Goal: Information Seeking & Learning: Learn about a topic

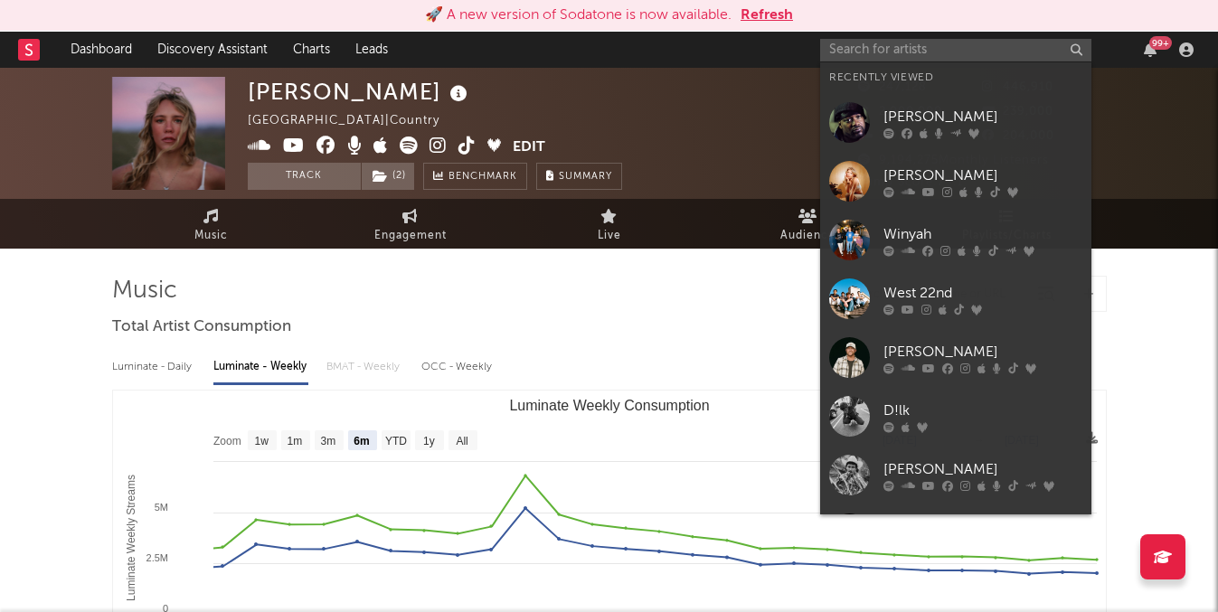
select select "6m"
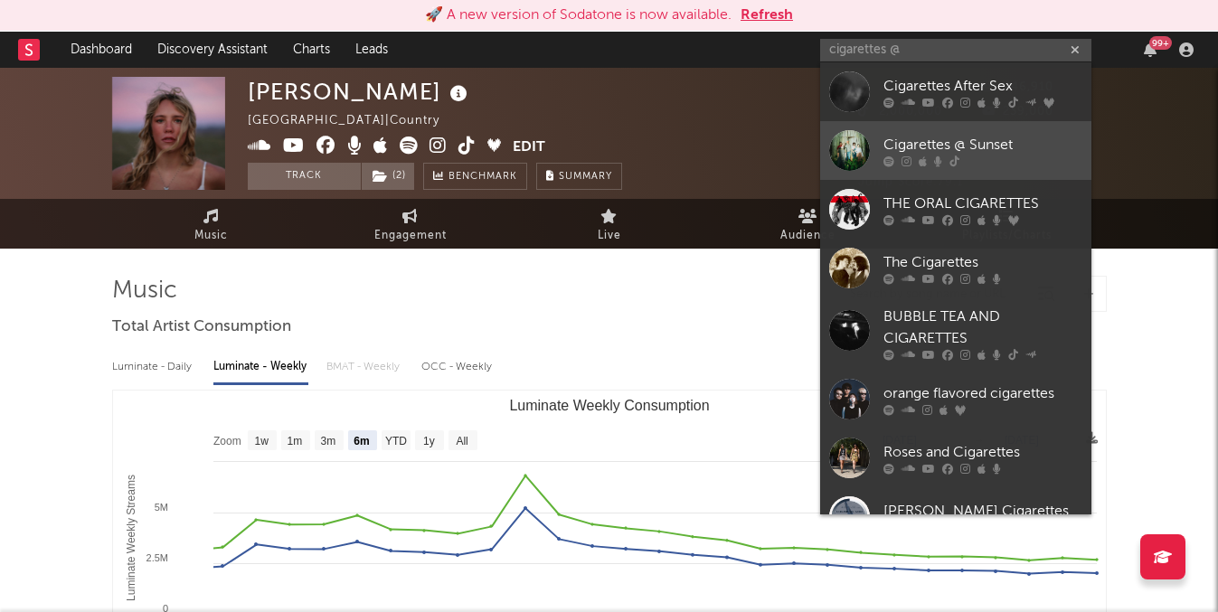
type input "cigarettes @"
click at [909, 139] on div "Cigarettes @ Sunset" at bounding box center [983, 145] width 199 height 22
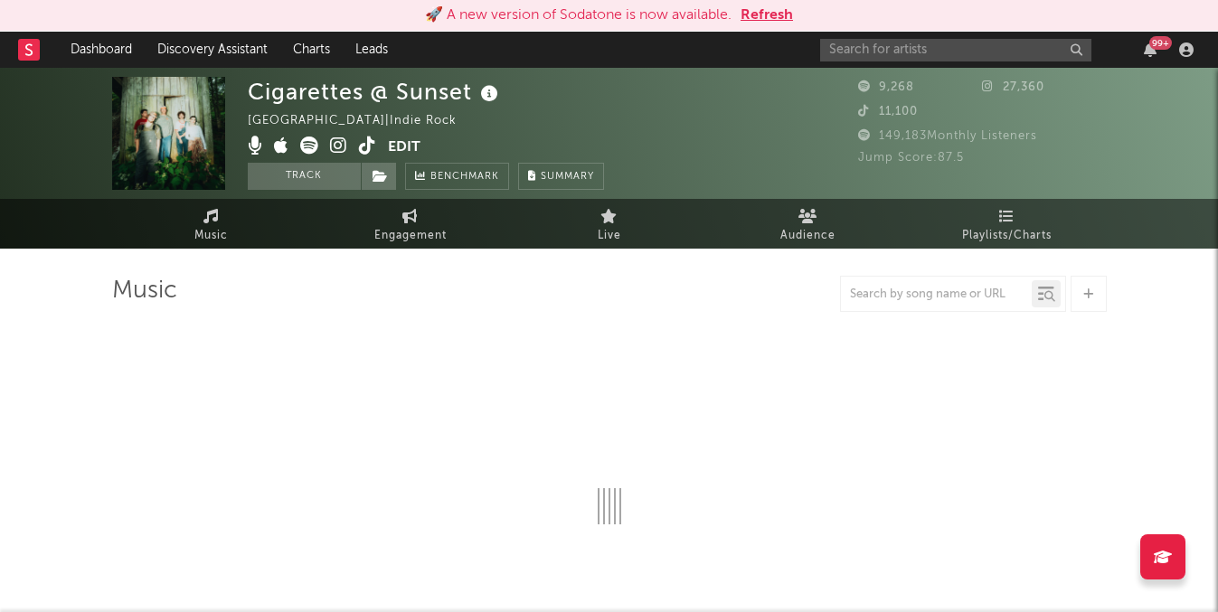
select select "1w"
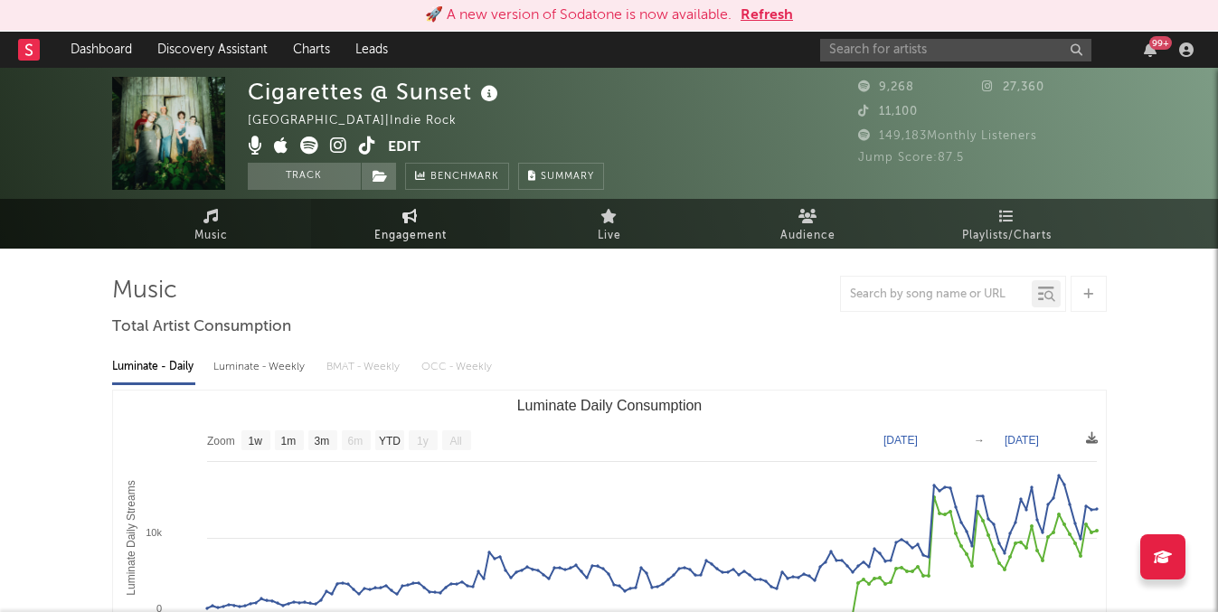
click at [414, 237] on span "Engagement" at bounding box center [410, 236] width 72 height 22
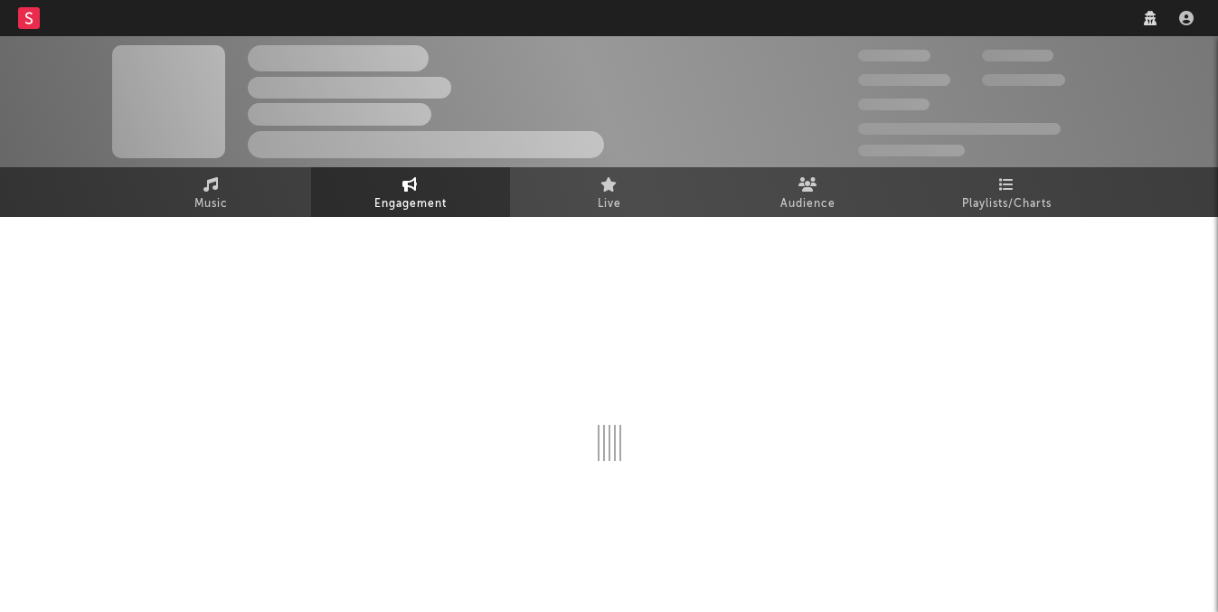
select select "1w"
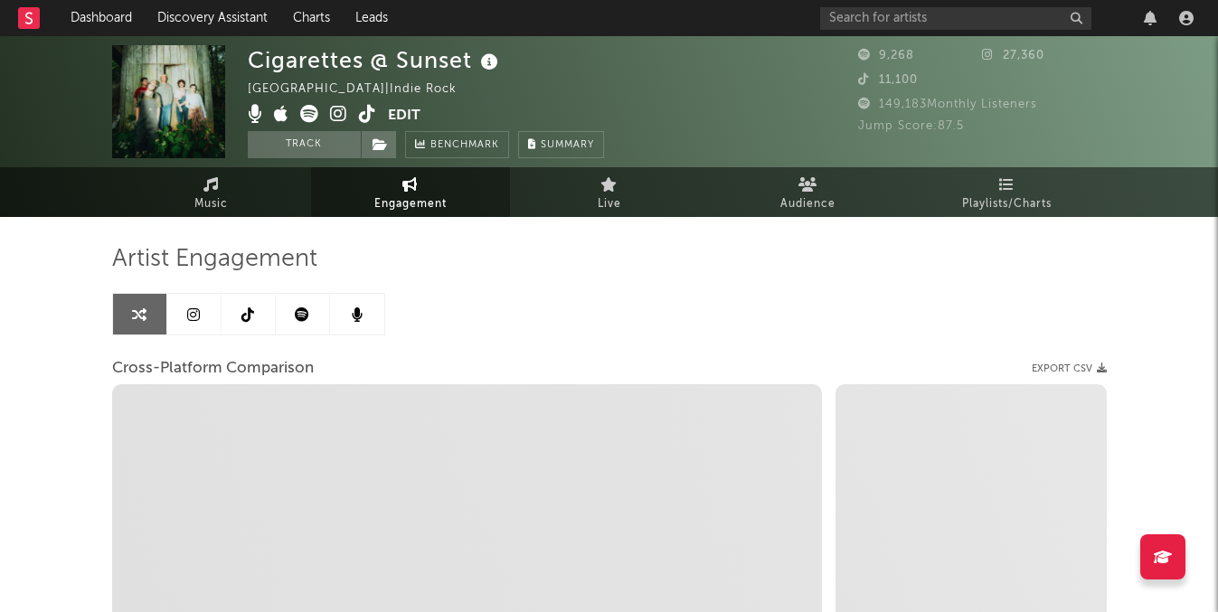
select select "1m"
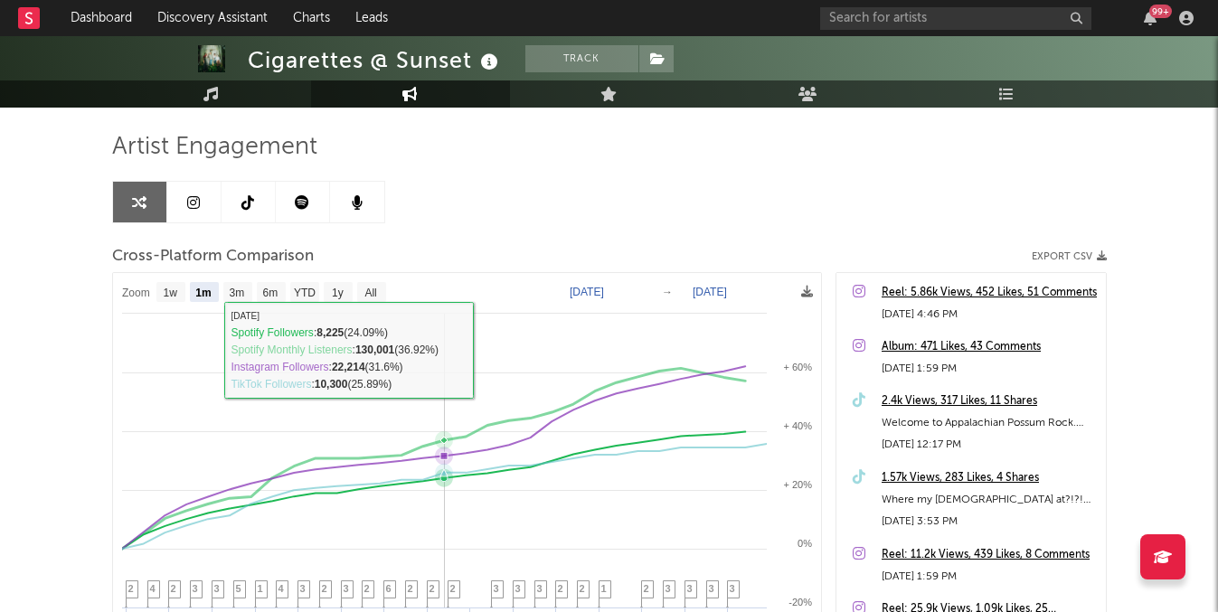
scroll to position [118, 0]
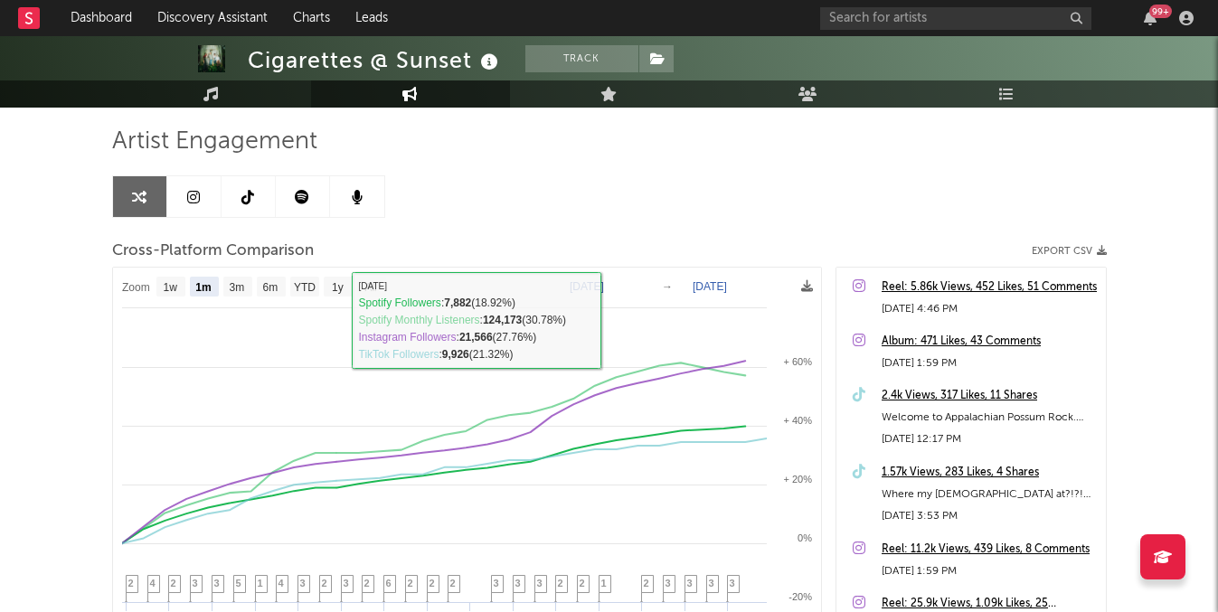
click at [305, 209] on link at bounding box center [303, 196] width 54 height 41
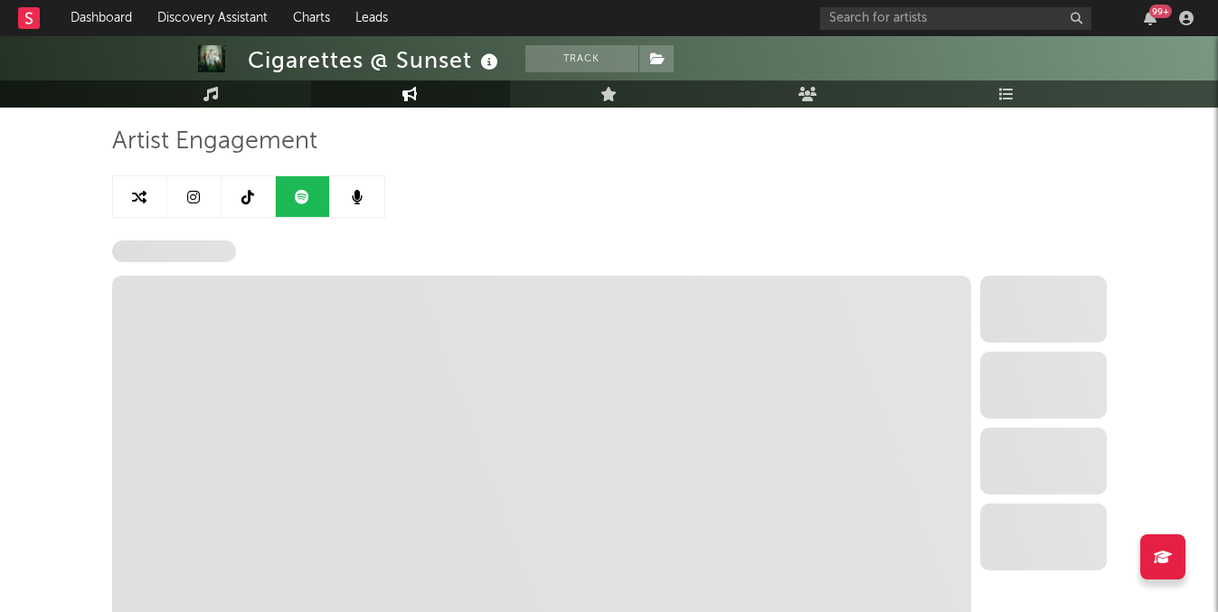
select select "6m"
select select "1w"
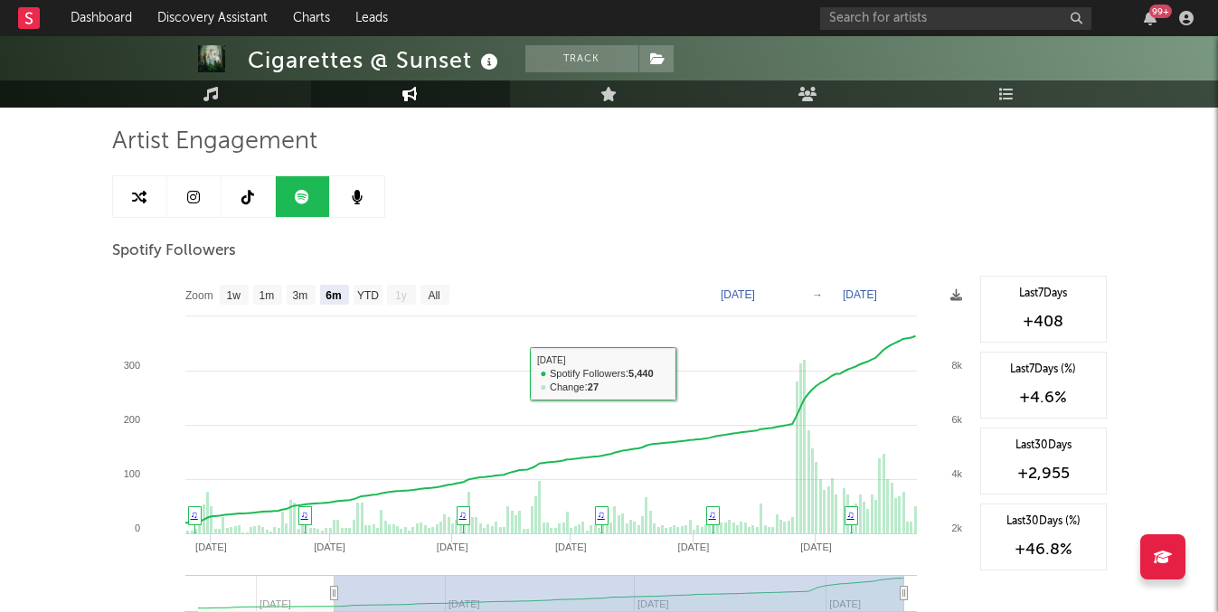
click at [240, 193] on link at bounding box center [249, 196] width 54 height 41
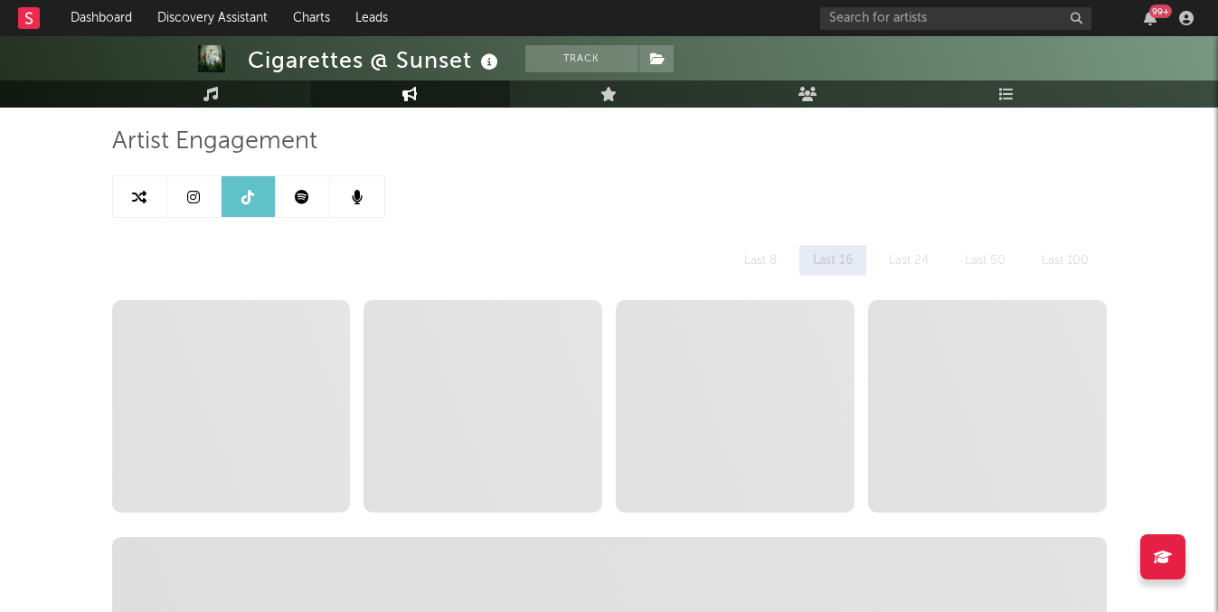
select select "1w"
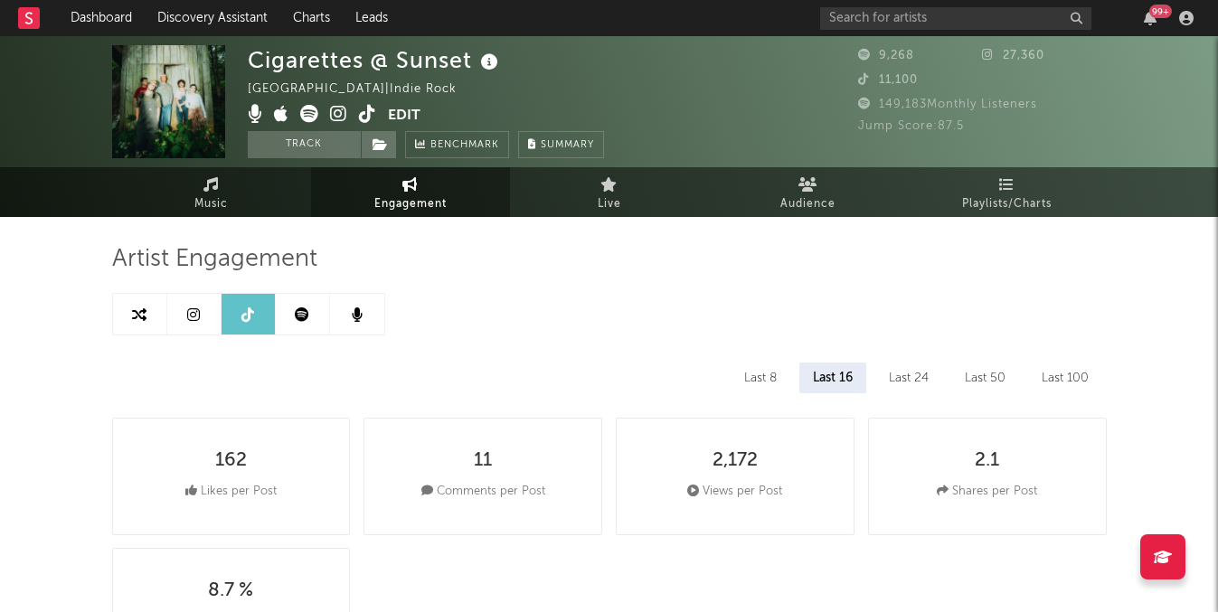
click at [194, 321] on icon at bounding box center [193, 315] width 13 height 14
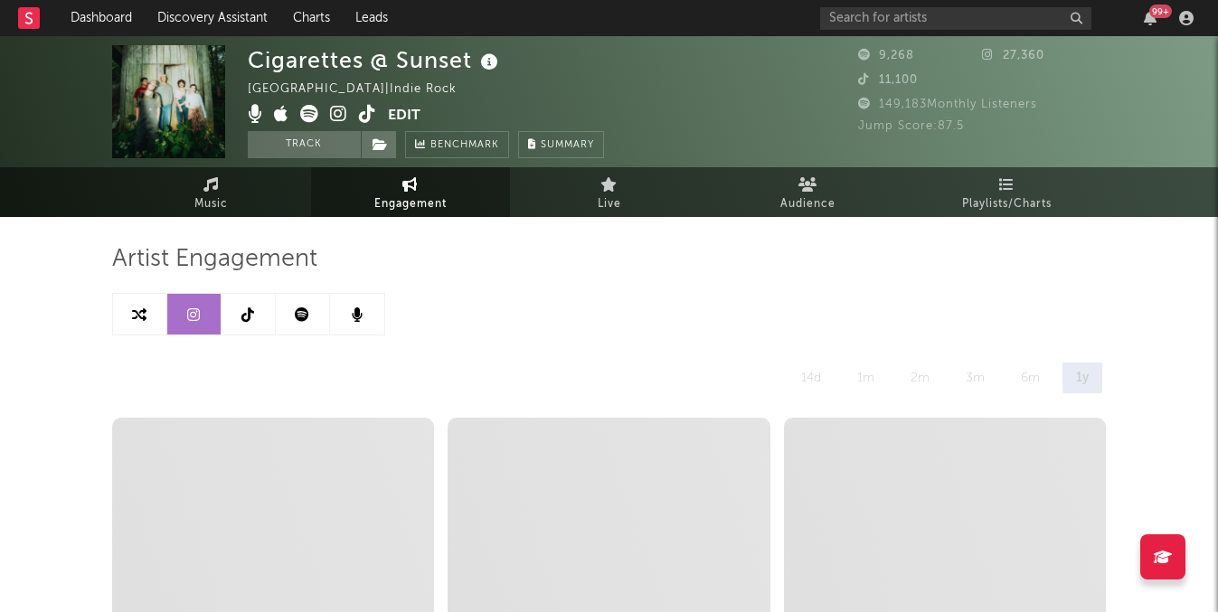
select select "6m"
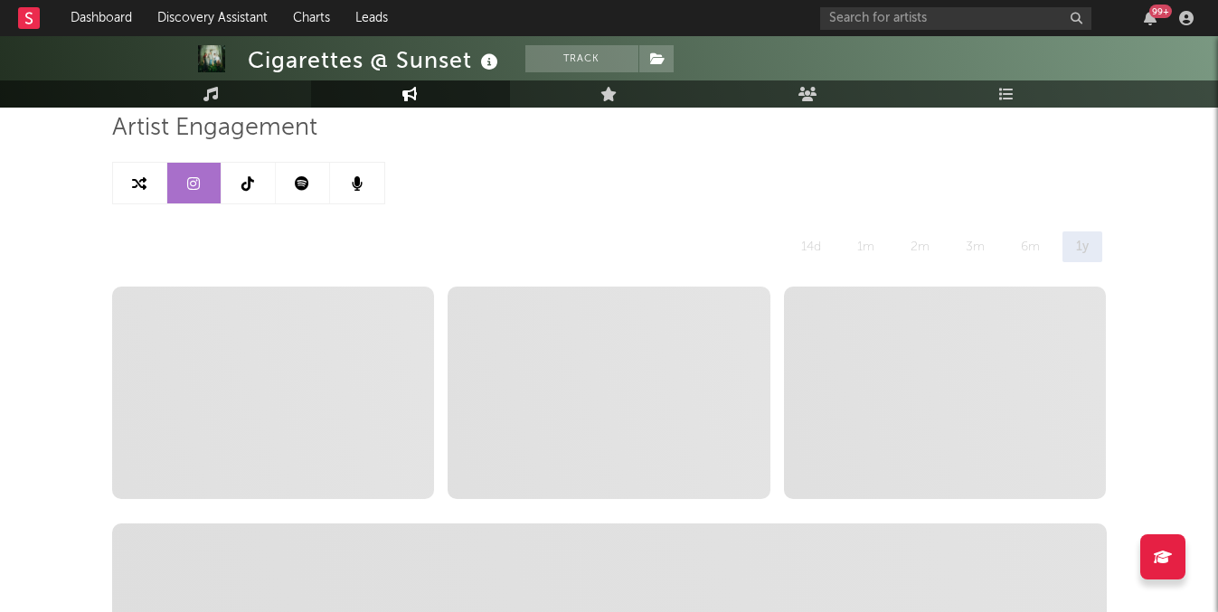
scroll to position [48, 0]
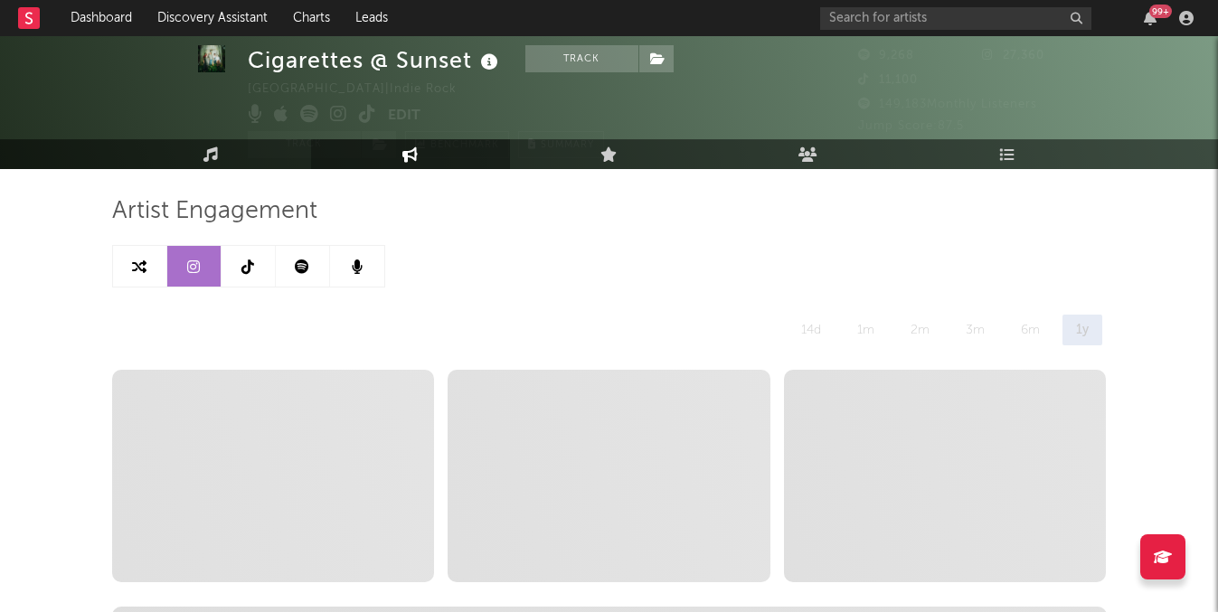
click at [145, 251] on link at bounding box center [140, 266] width 54 height 41
select select "1m"
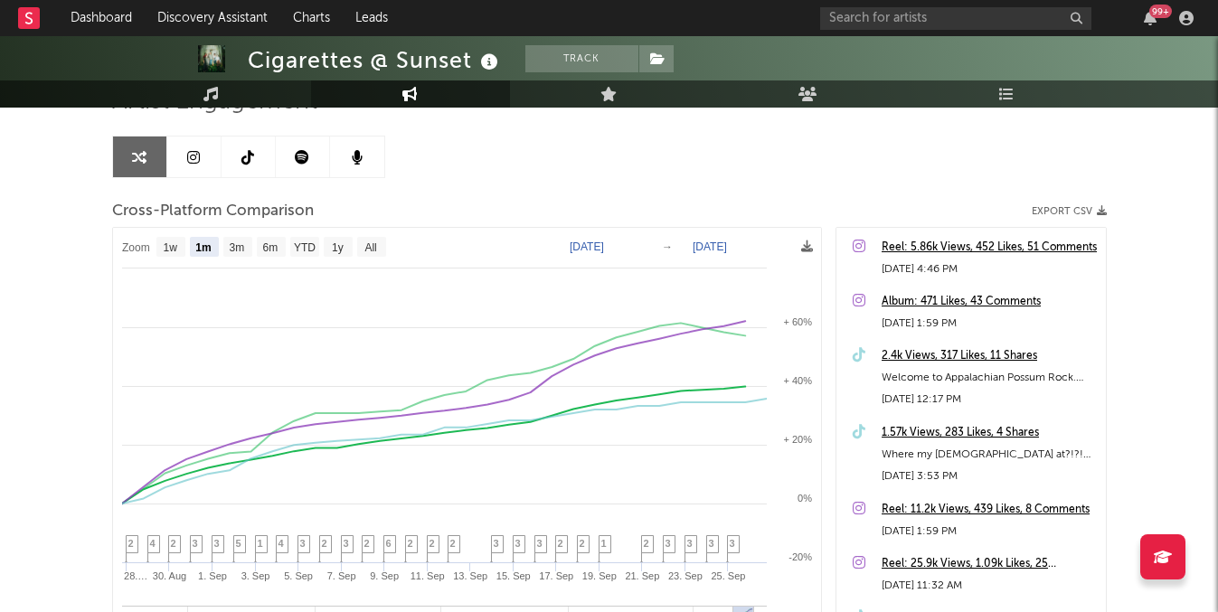
scroll to position [250, 0]
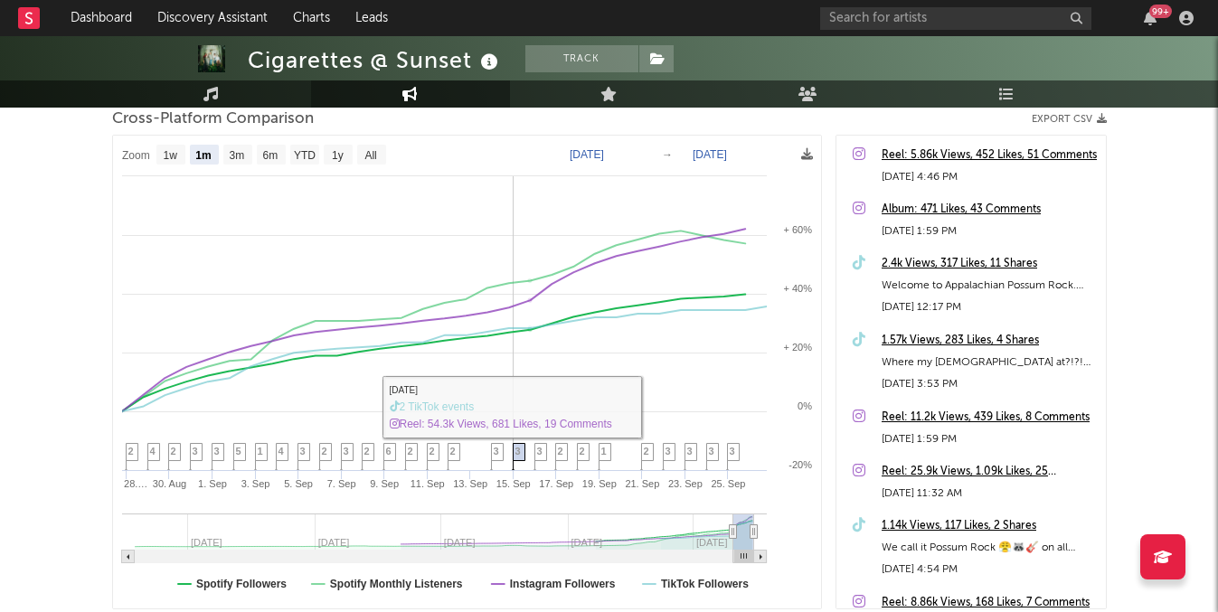
click at [518, 450] on span "3" at bounding box center [518, 451] width 5 height 11
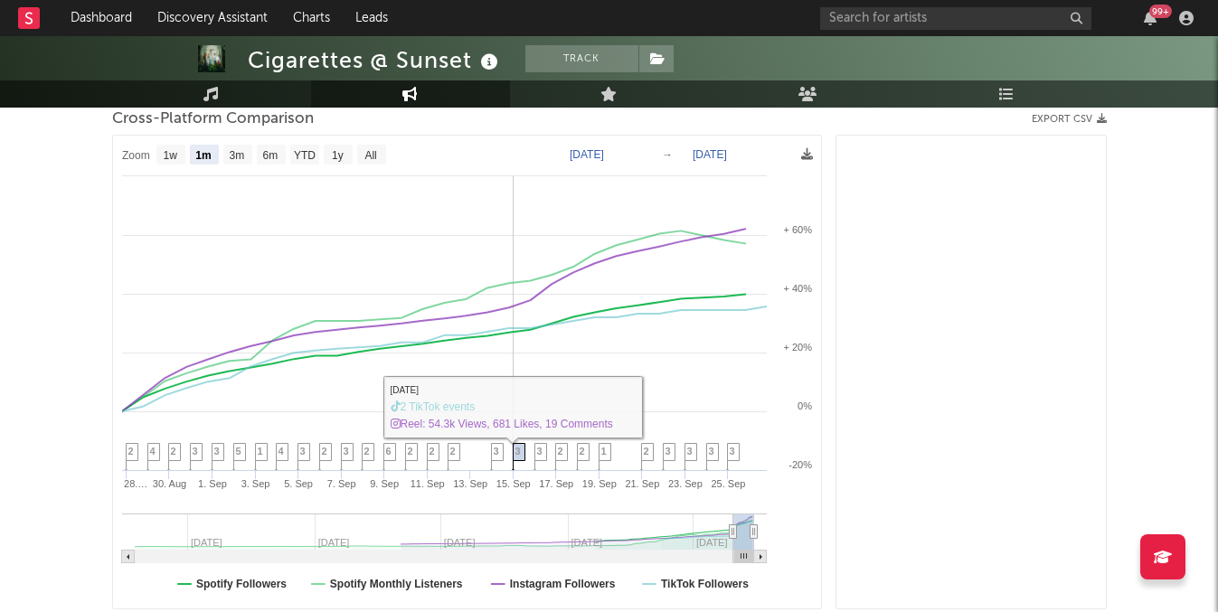
scroll to position [1398, 0]
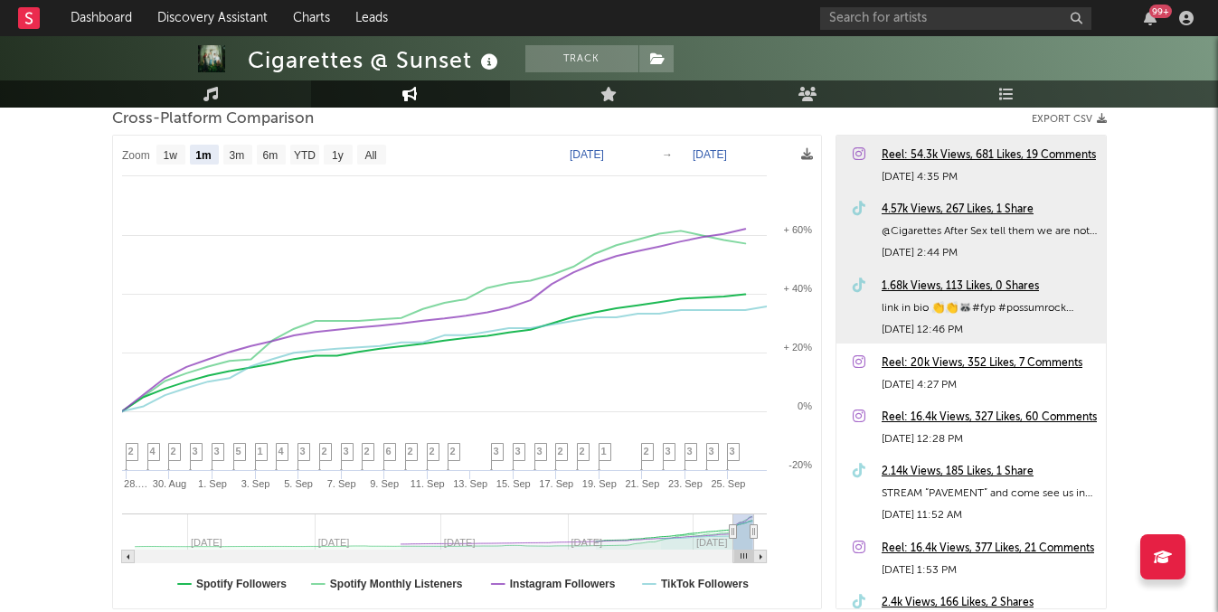
click at [920, 161] on div "Reel: 54.3k Views, 681 Likes, 19 Comments" at bounding box center [989, 156] width 215 height 22
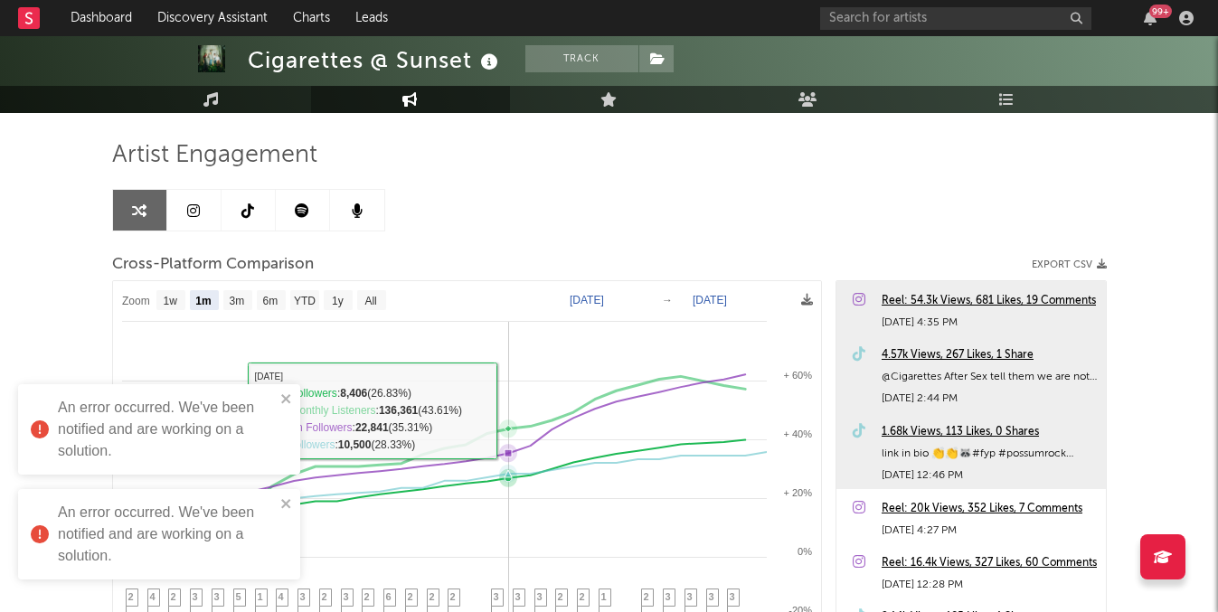
scroll to position [0, 0]
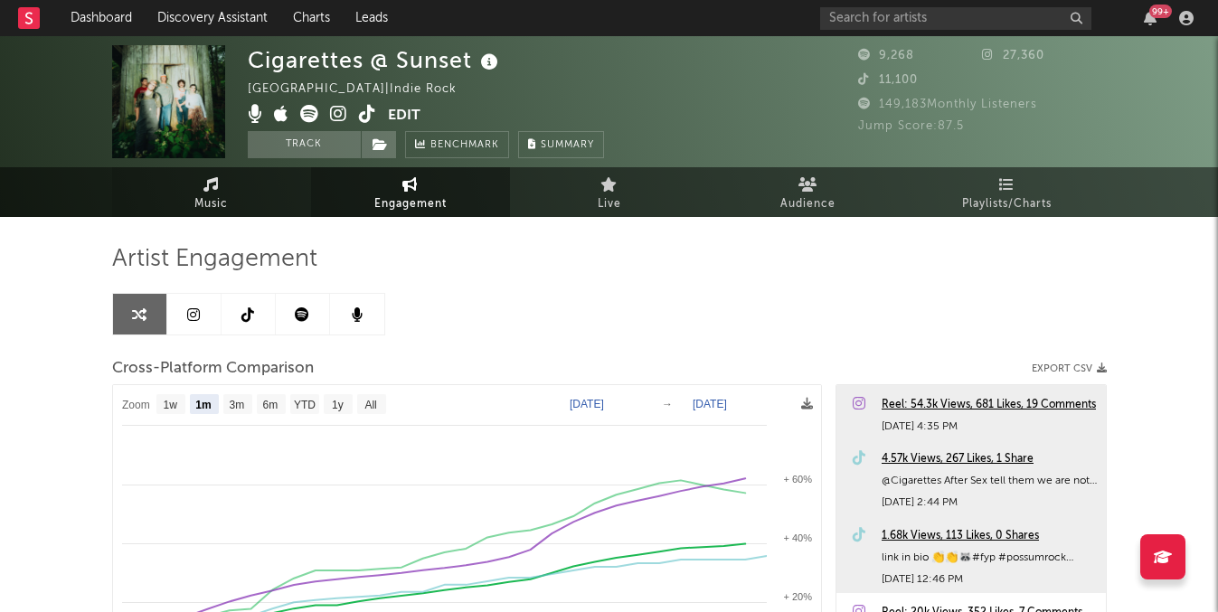
click at [185, 200] on link "Music" at bounding box center [211, 192] width 199 height 50
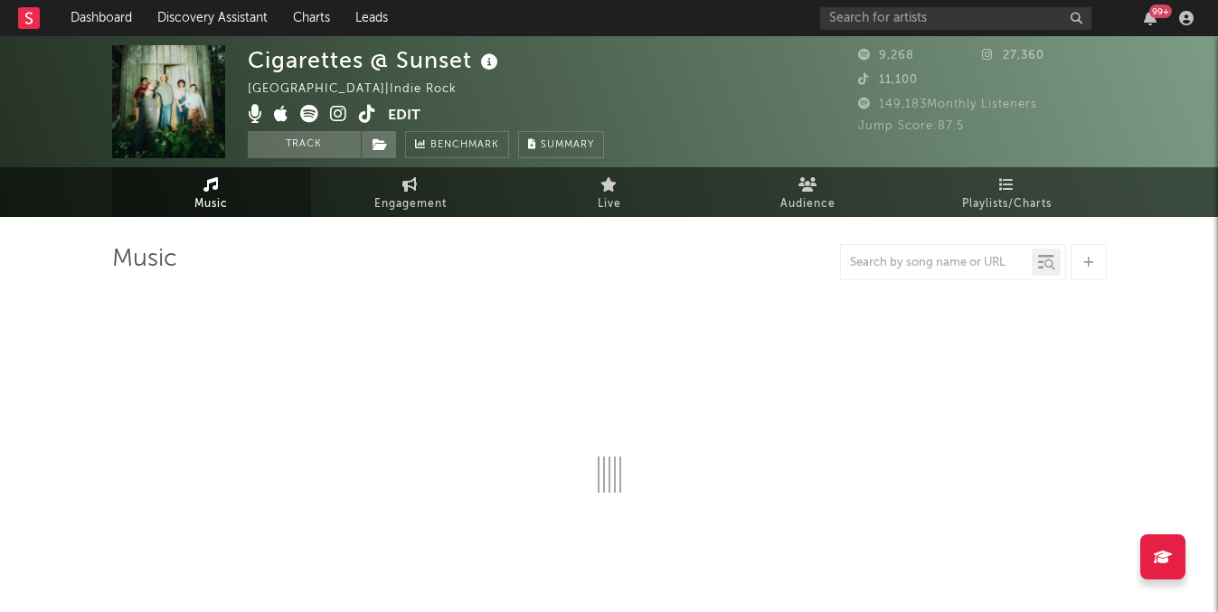
select select "1w"
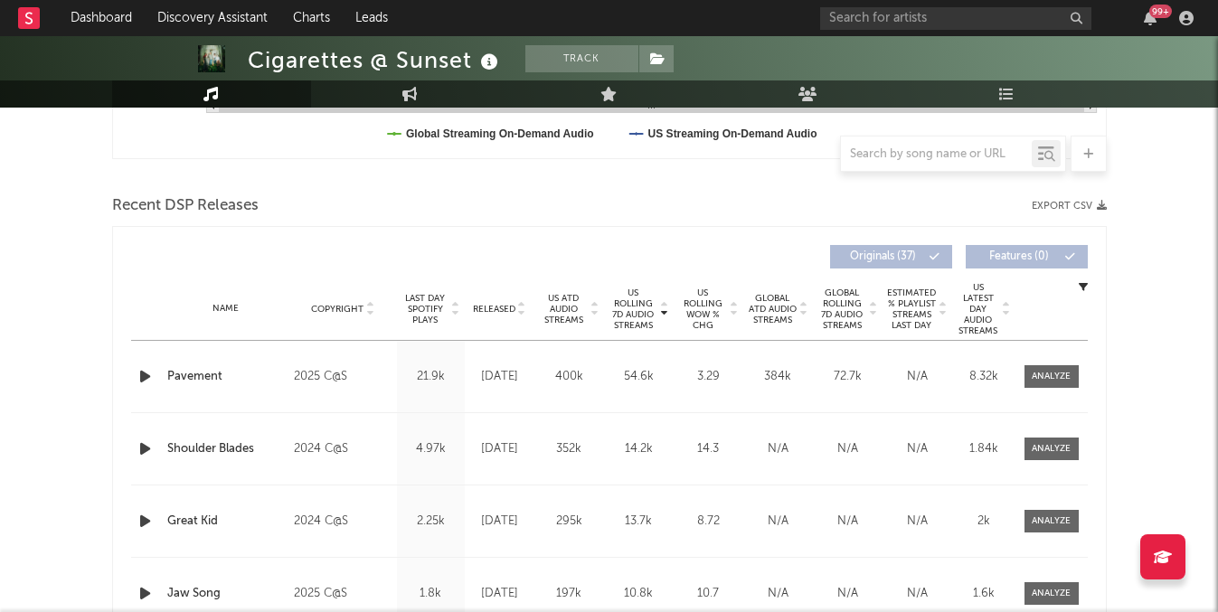
scroll to position [582, 0]
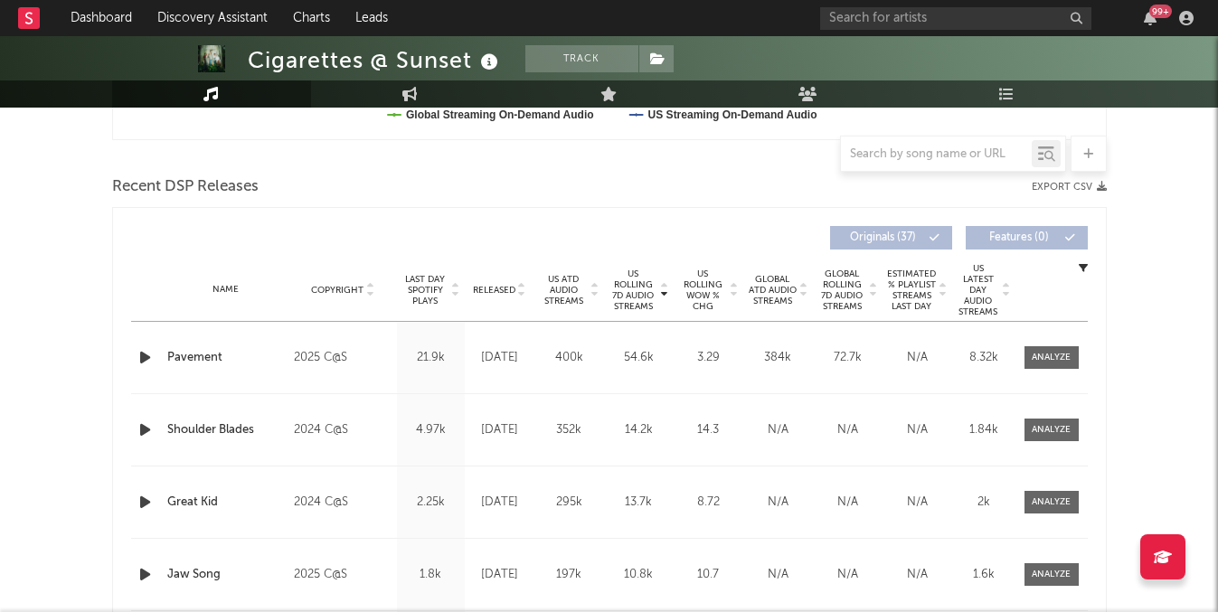
click at [584, 282] on span "US ATD Audio Streams" at bounding box center [564, 290] width 50 height 33
click at [828, 32] on div "99 +" at bounding box center [1010, 18] width 380 height 36
click at [834, 30] on div "99 +" at bounding box center [1010, 18] width 380 height 36
click at [845, 17] on input "text" at bounding box center [955, 18] width 271 height 23
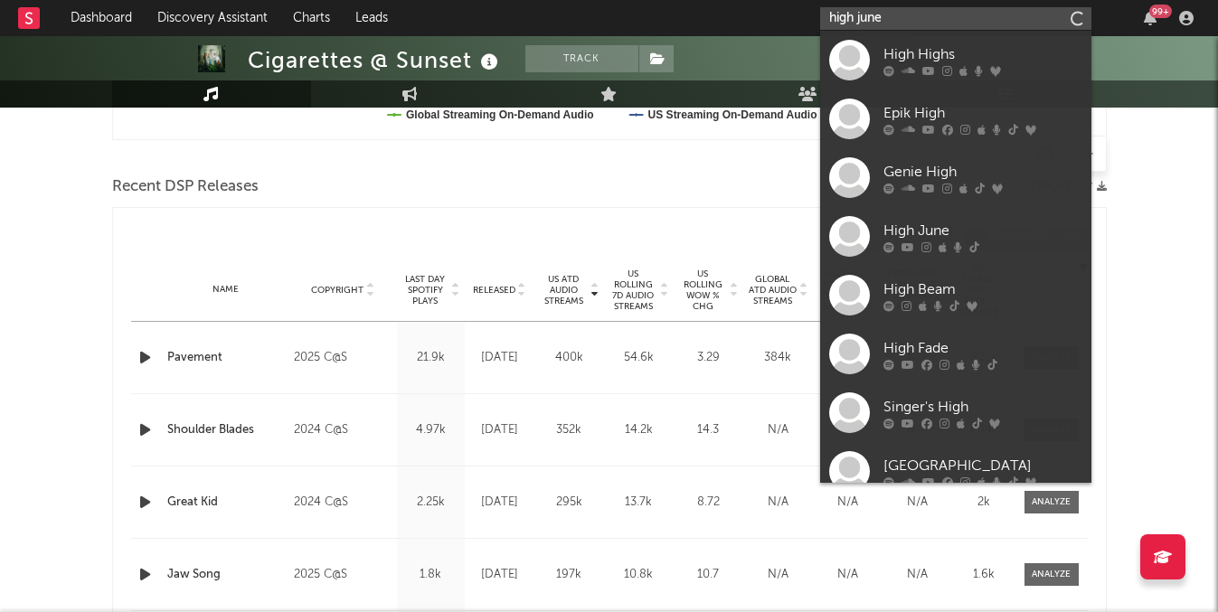
type input "high june"
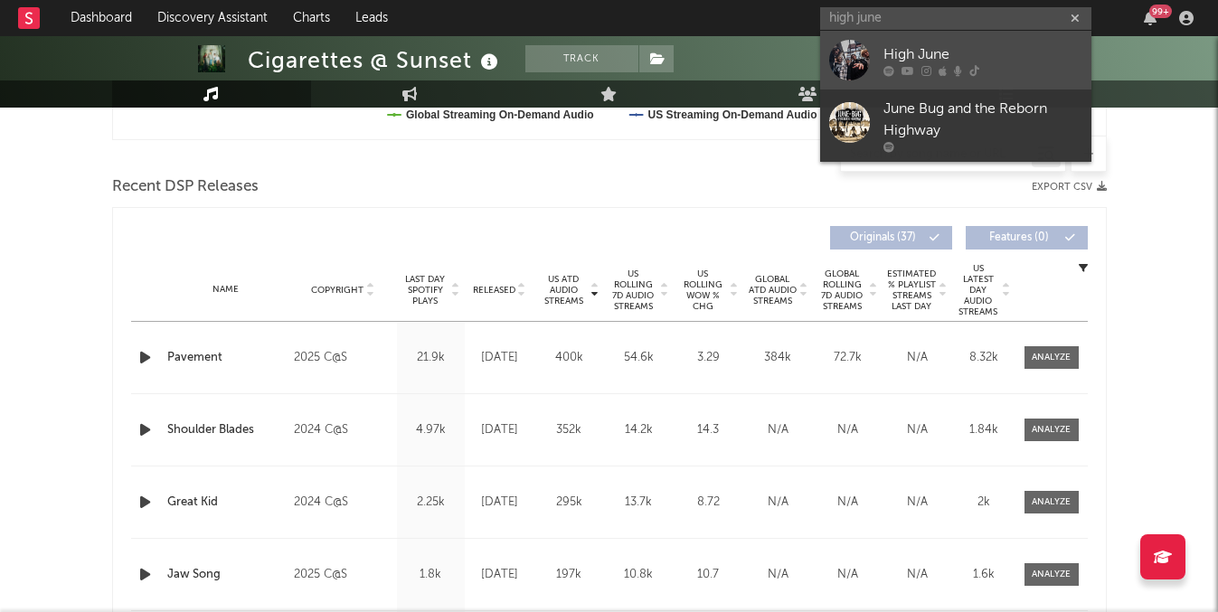
click at [871, 78] on link "High June" at bounding box center [955, 60] width 271 height 59
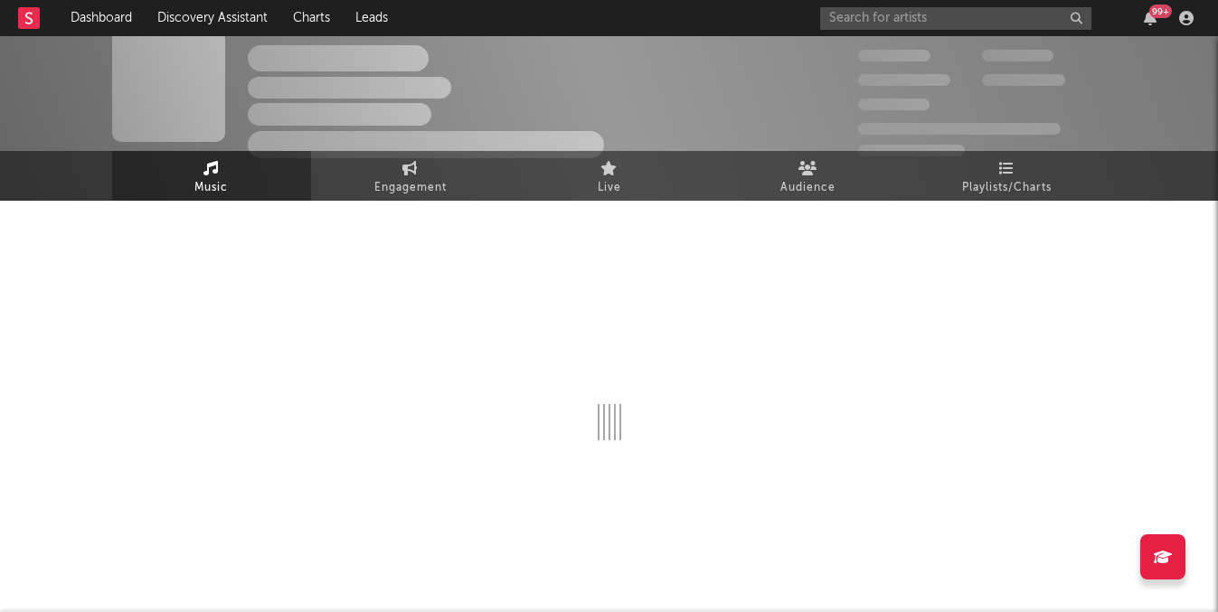
scroll to position [582, 0]
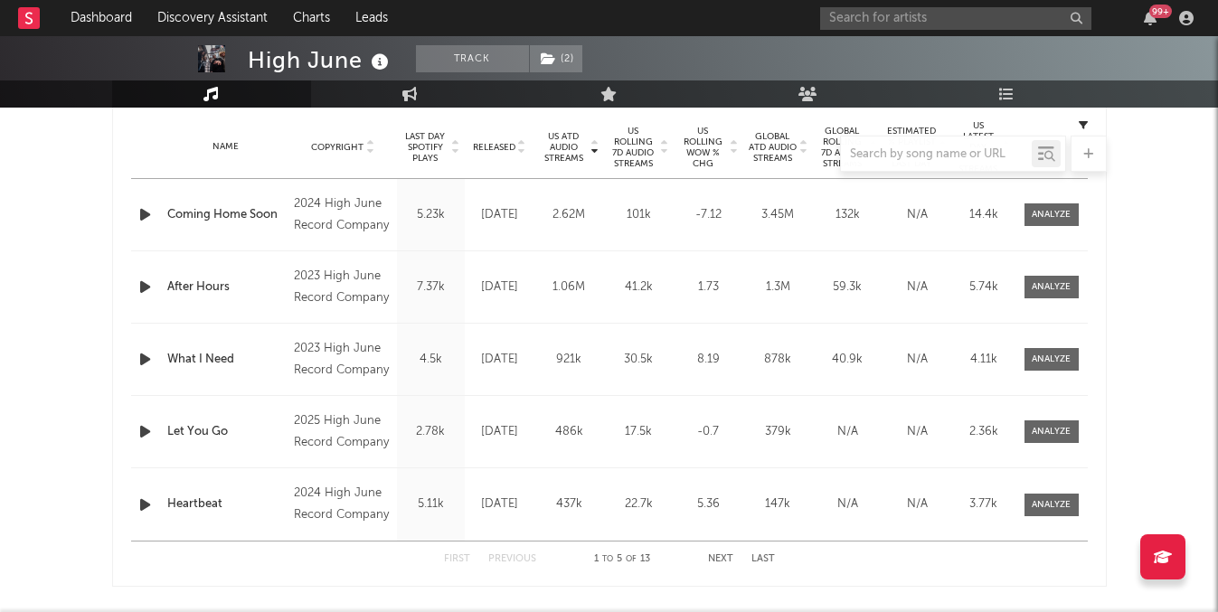
select select "1w"
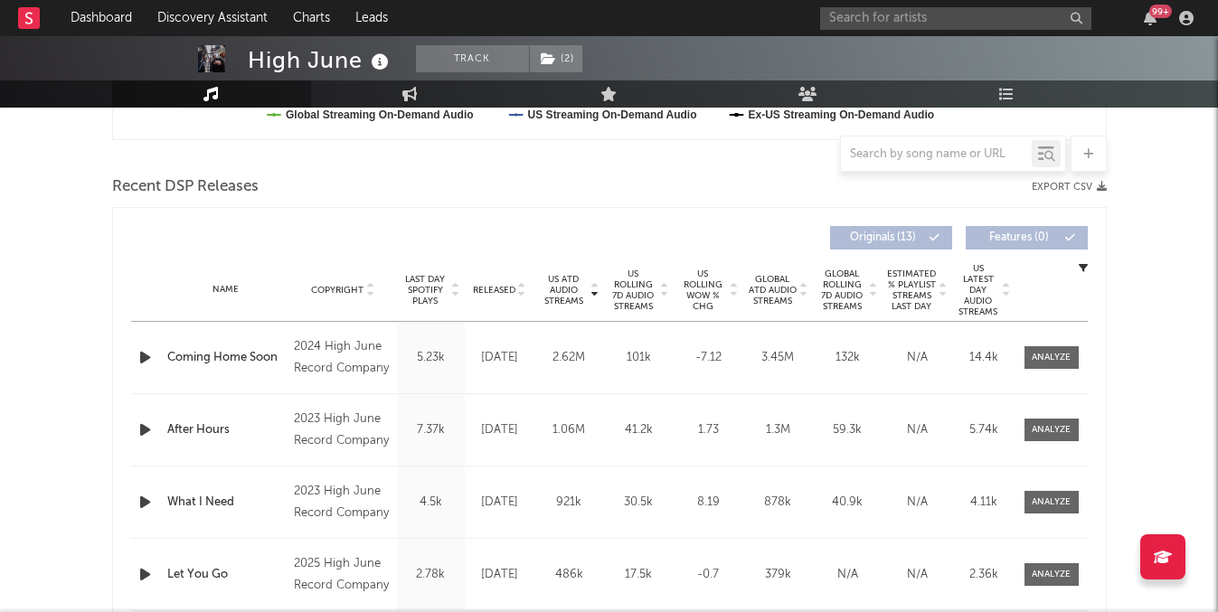
scroll to position [632, 0]
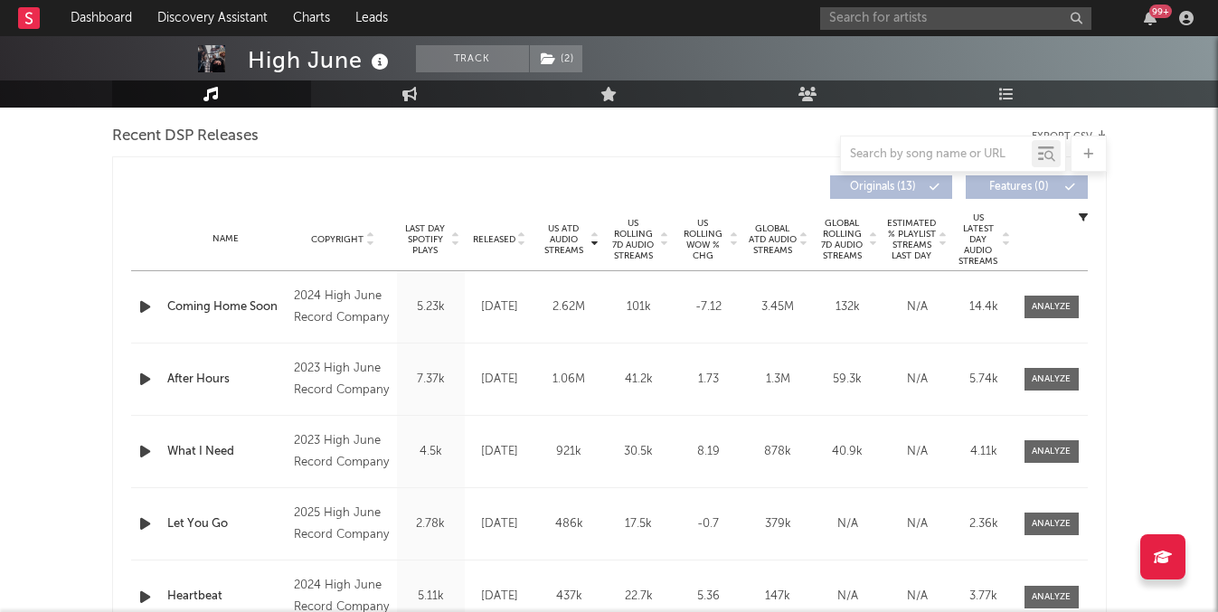
click at [648, 244] on span "US Rolling 7D Audio Streams" at bounding box center [634, 239] width 50 height 43
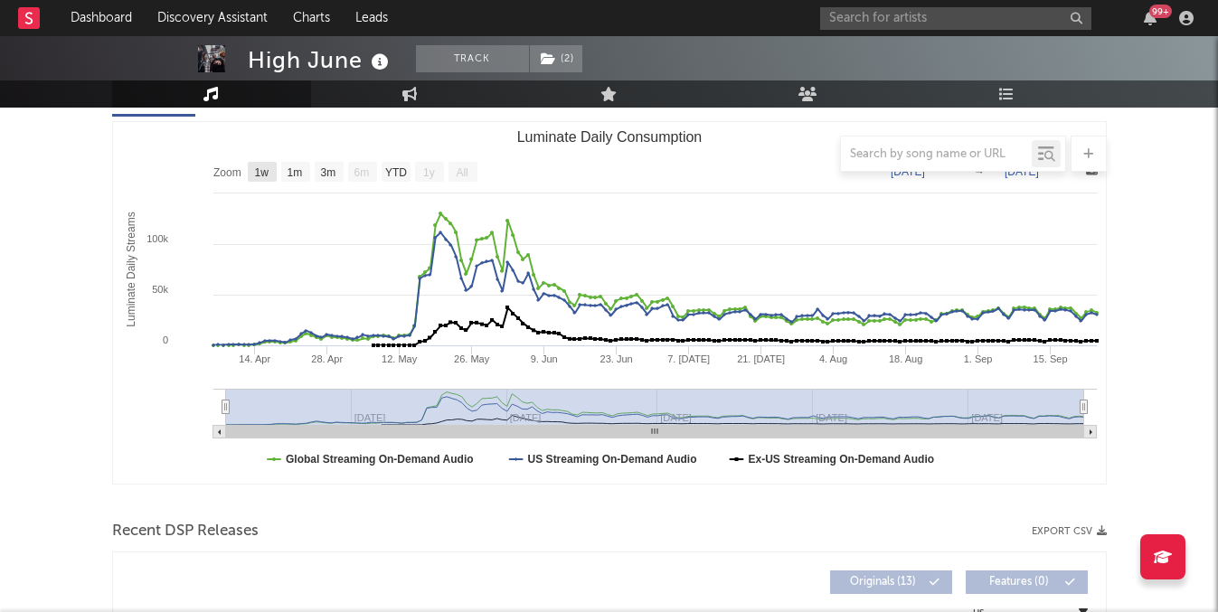
scroll to position [216, 0]
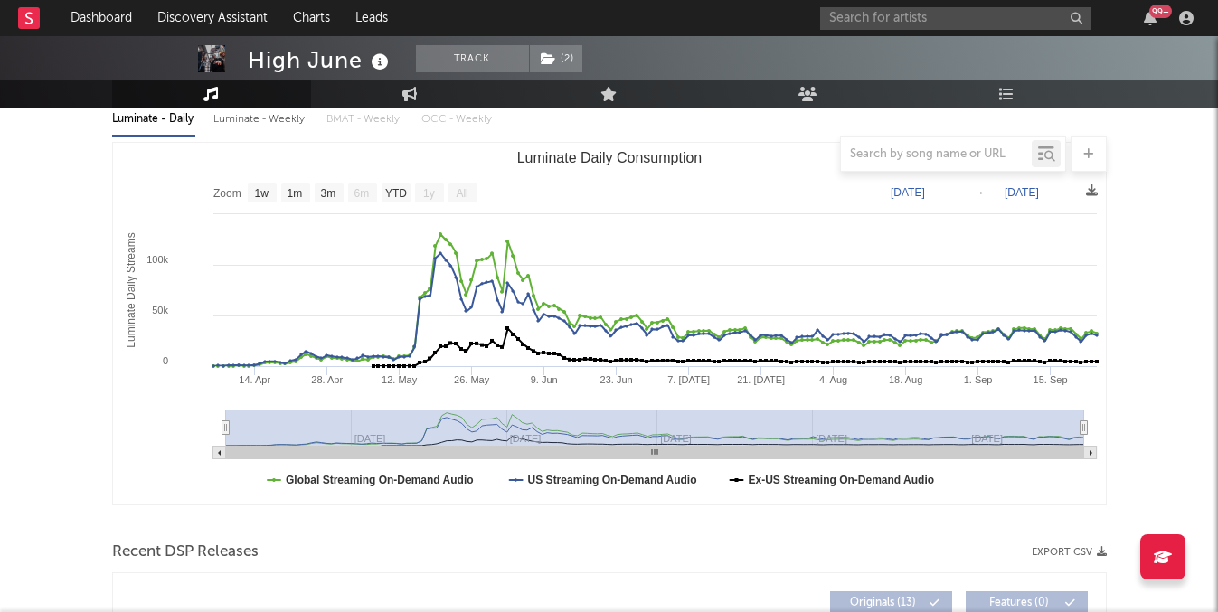
click at [251, 118] on div "Luminate - Weekly" at bounding box center [260, 119] width 95 height 31
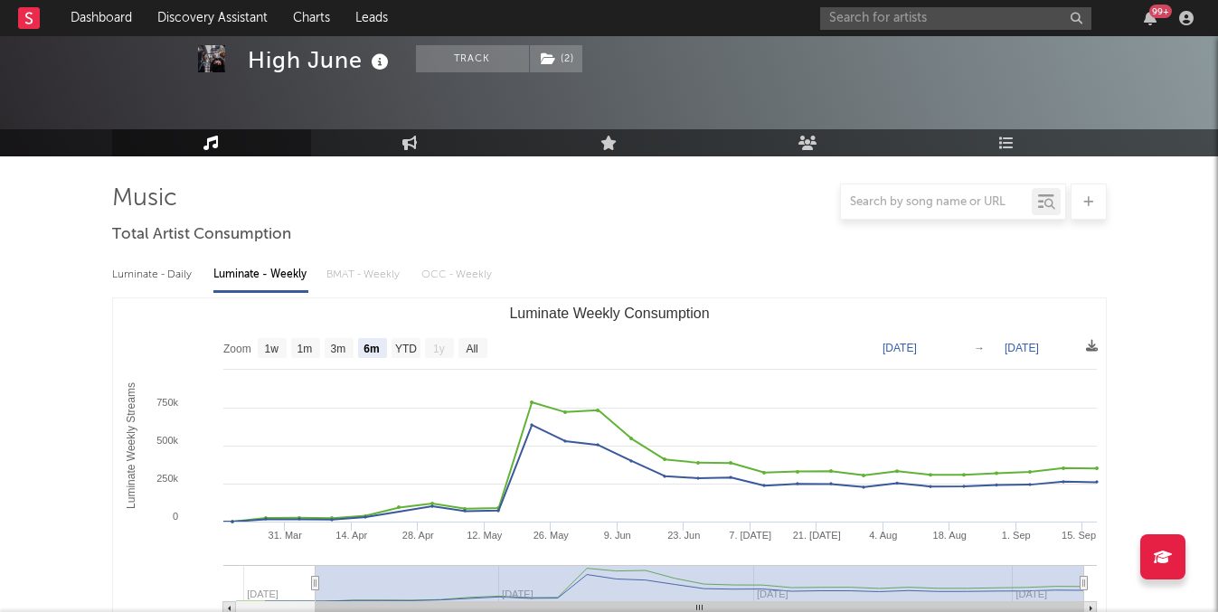
scroll to position [180, 0]
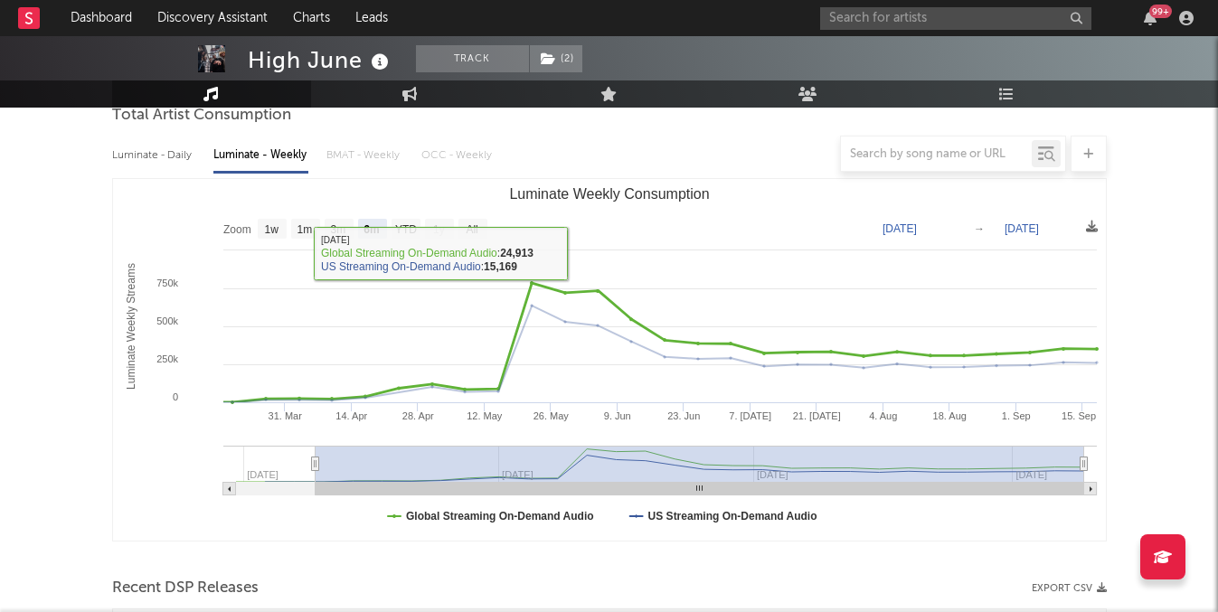
click at [179, 153] on div at bounding box center [609, 154] width 995 height 36
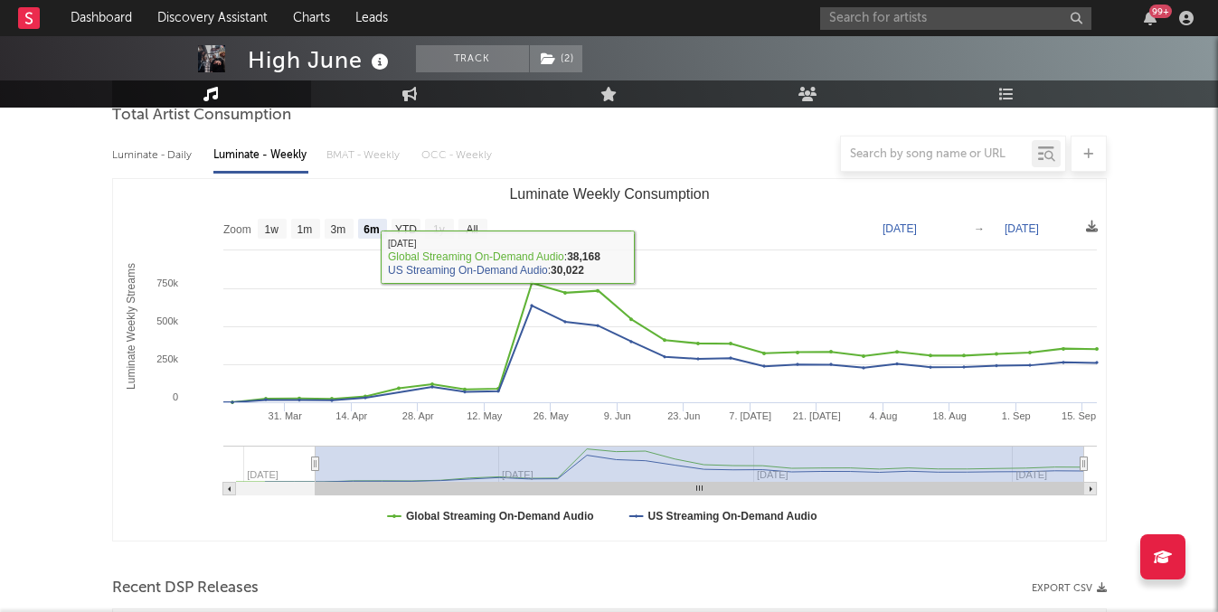
click at [170, 164] on div at bounding box center [609, 154] width 995 height 36
click at [171, 156] on div at bounding box center [609, 154] width 995 height 36
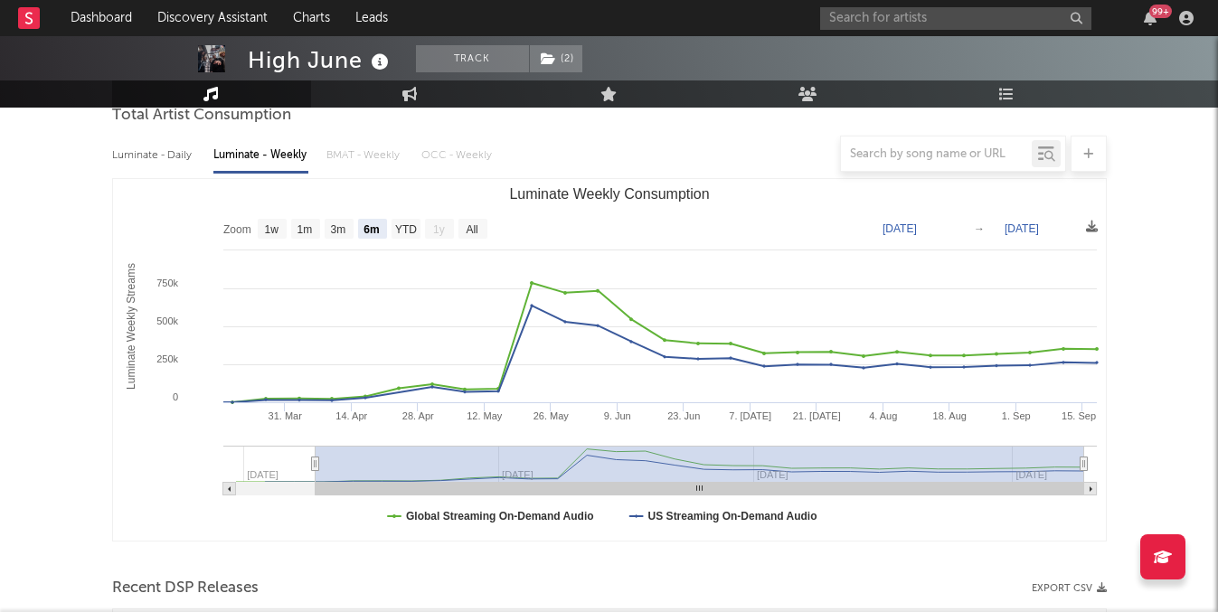
scroll to position [141, 0]
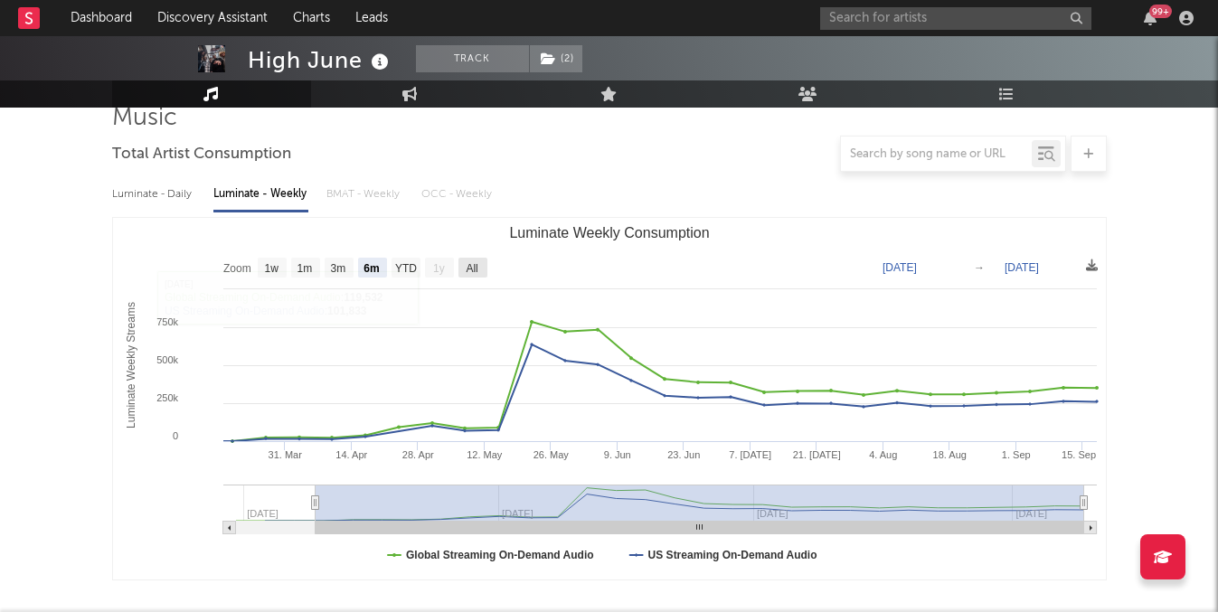
click at [483, 265] on rect "Luminate Weekly Consumption" at bounding box center [473, 268] width 29 height 20
select select "All"
type input "2025-02-27"
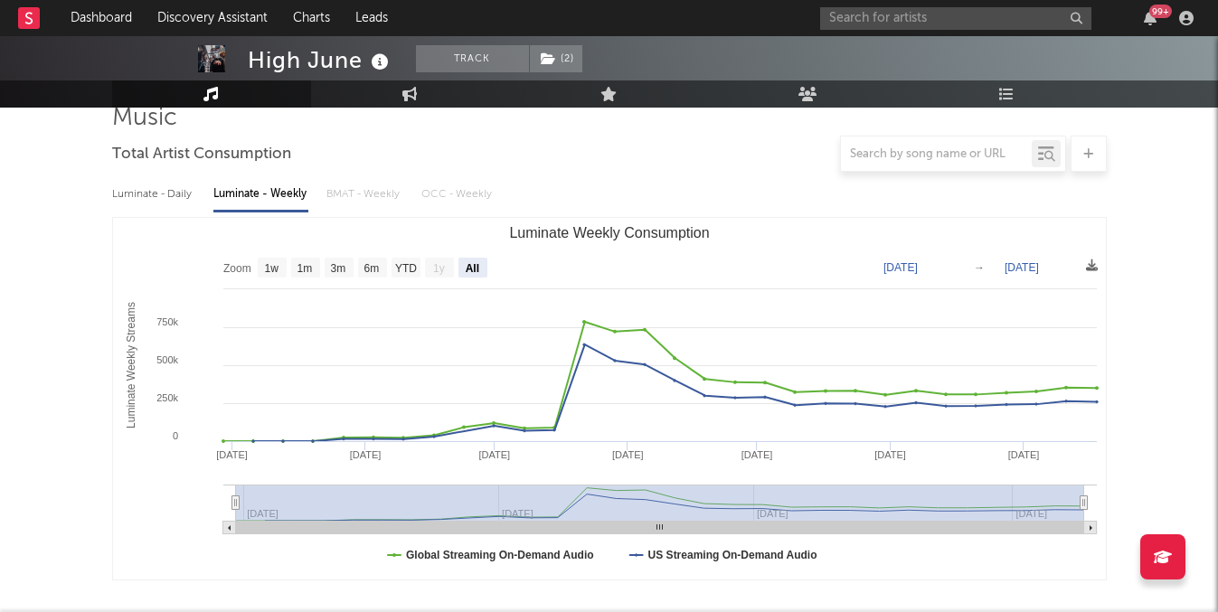
click at [155, 185] on div "Luminate - Daily" at bounding box center [153, 194] width 83 height 31
select select "1w"
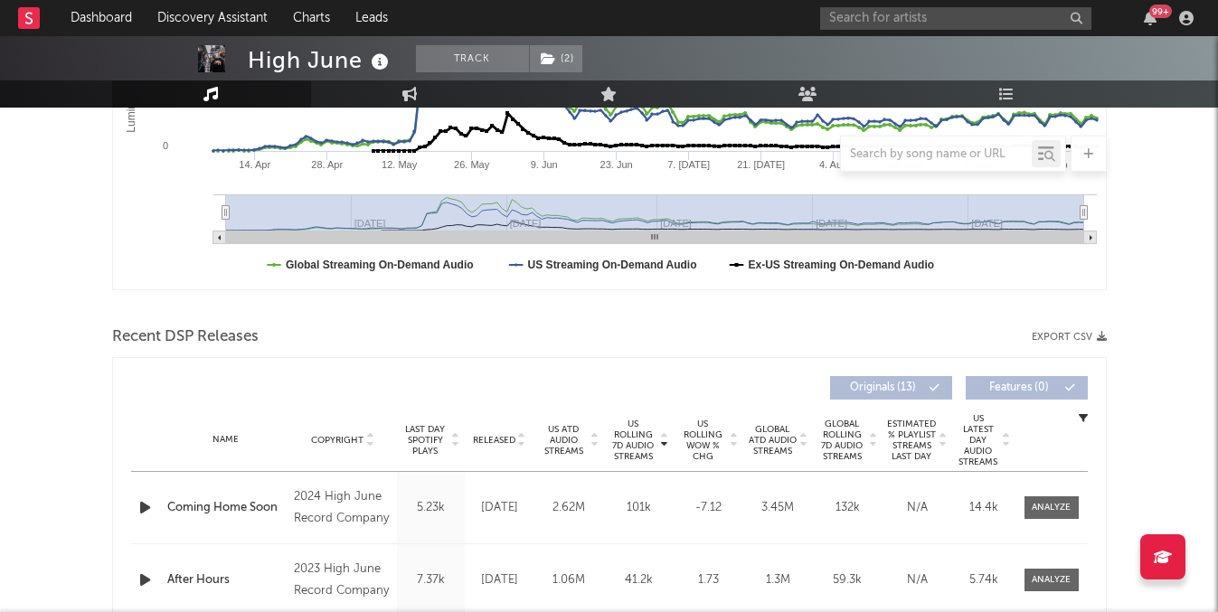
scroll to position [433, 0]
